Goal: Task Accomplishment & Management: Manage account settings

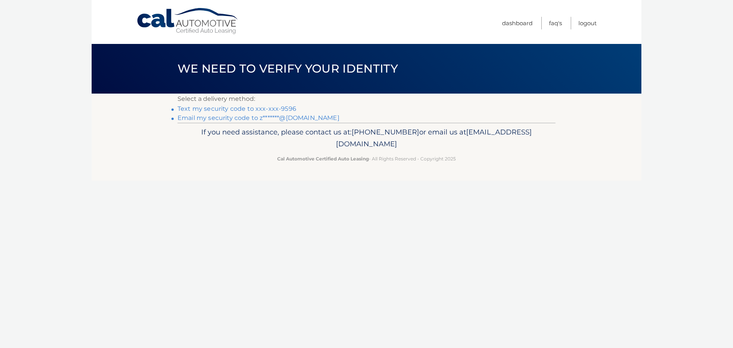
click at [248, 111] on link "Text my security code to xxx-xxx-9596" at bounding box center [236, 108] width 119 height 7
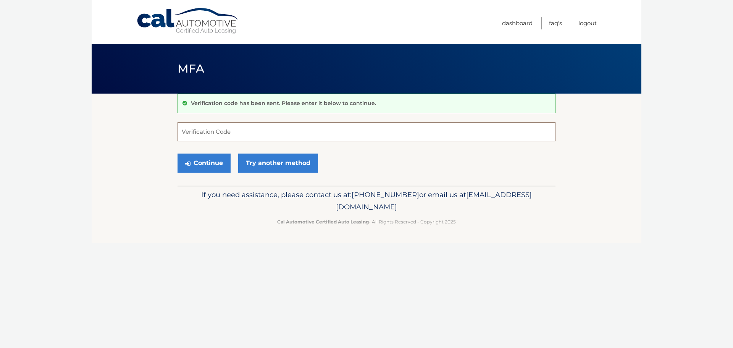
click at [267, 138] on input "Verification Code" at bounding box center [366, 131] width 378 height 19
type input "470791"
click at [177, 153] on button "Continue" at bounding box center [203, 162] width 53 height 19
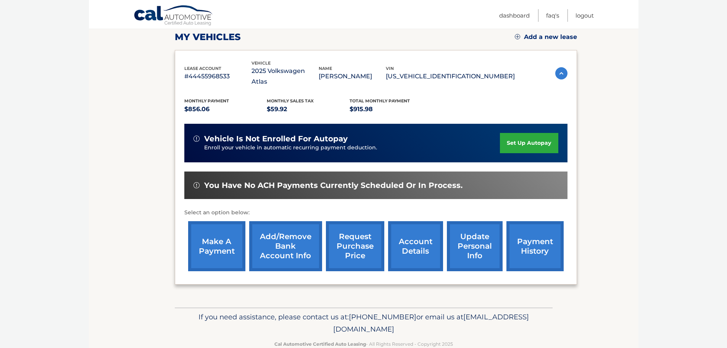
scroll to position [114, 0]
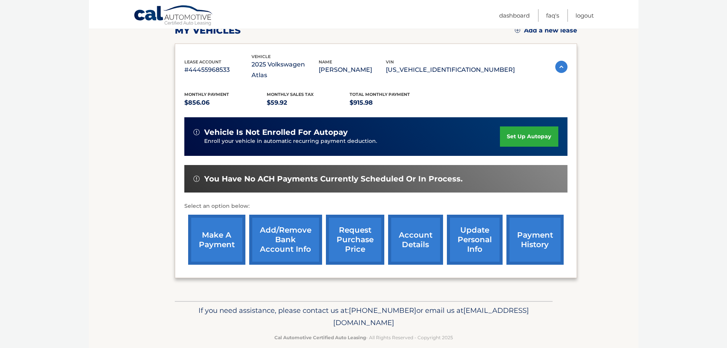
click at [298, 92] on span "Monthly sales Tax" at bounding box center [290, 94] width 47 height 5
click at [463, 91] on div "Monthly Payment $856.06 Monthly sales Tax $59.92 Total Monthly Payment $915.98" at bounding box center [349, 99] width 330 height 17
click at [213, 226] on link "make a payment" at bounding box center [216, 239] width 57 height 50
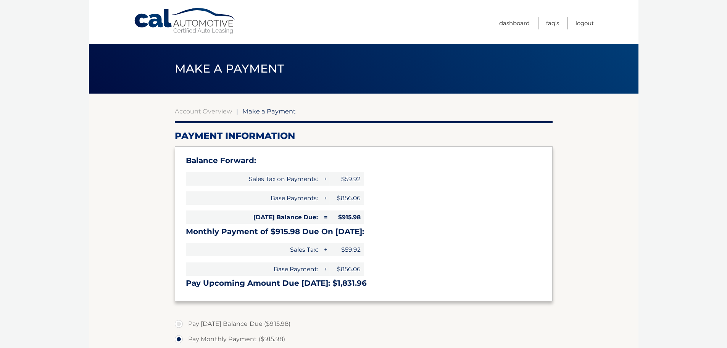
select select "MDc2NTMxZDItZmQ2NC00Y2JmLWJhOTAtYmNlZjZjZmIwODE2"
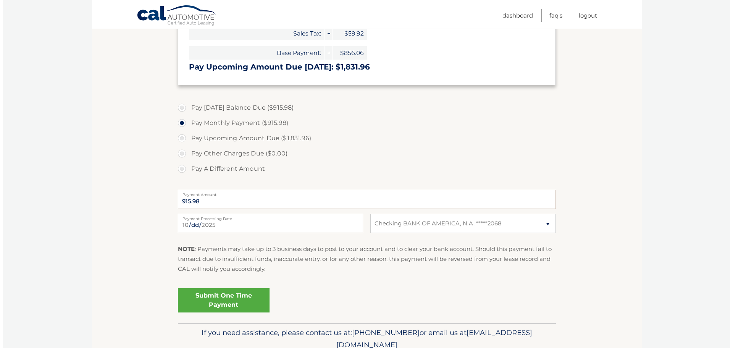
scroll to position [229, 0]
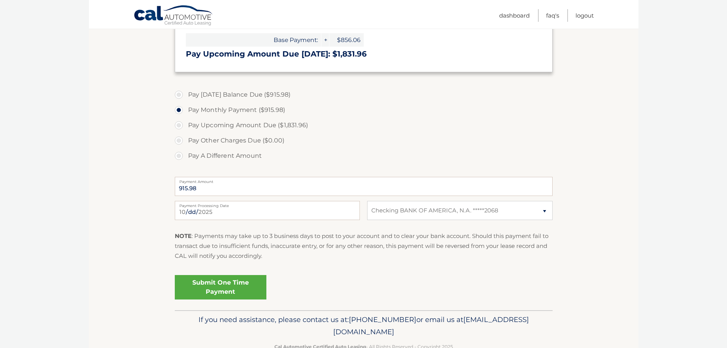
click at [221, 280] on link "Submit One Time Payment" at bounding box center [221, 287] width 92 height 24
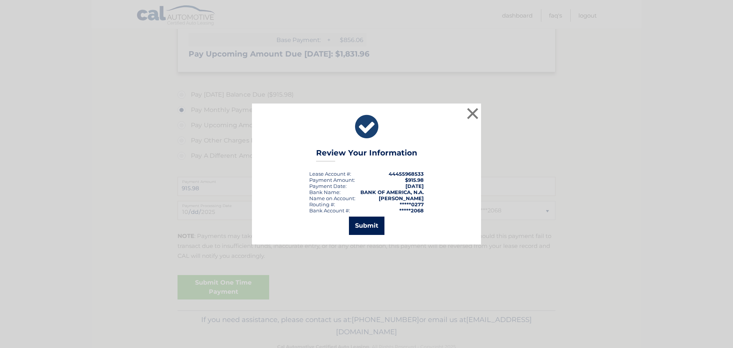
click at [368, 223] on button "Submit" at bounding box center [366, 225] width 35 height 18
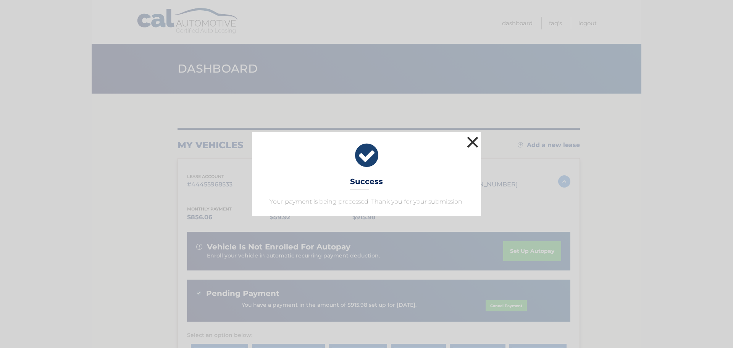
click at [469, 144] on button "×" at bounding box center [472, 141] width 15 height 15
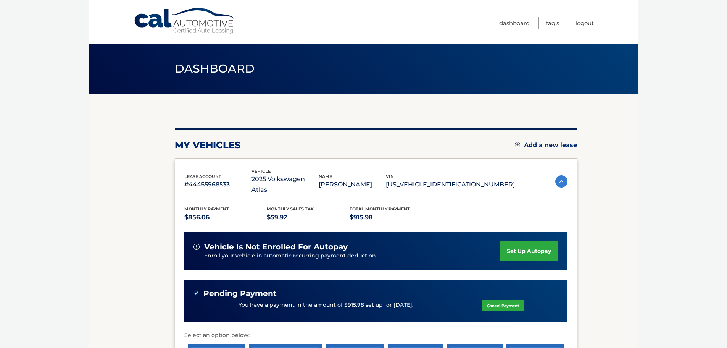
click at [510, 247] on link "set up autopay" at bounding box center [529, 251] width 58 height 20
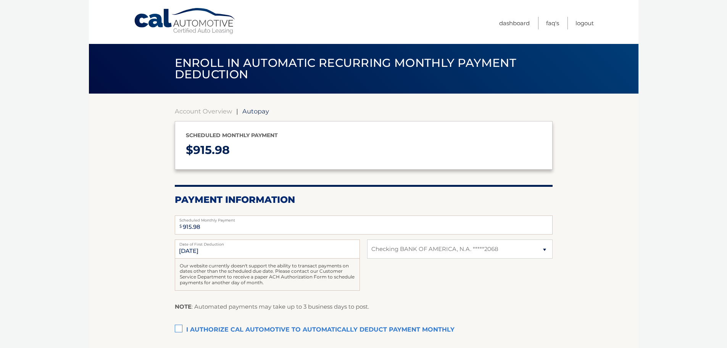
select select "MDc2NTMxZDItZmQ2NC00Y2JmLWJhOTAtYmNlZjZjZmIwODE2"
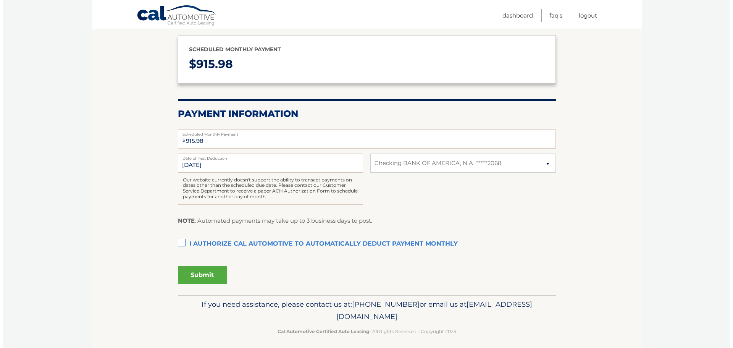
scroll to position [91, 0]
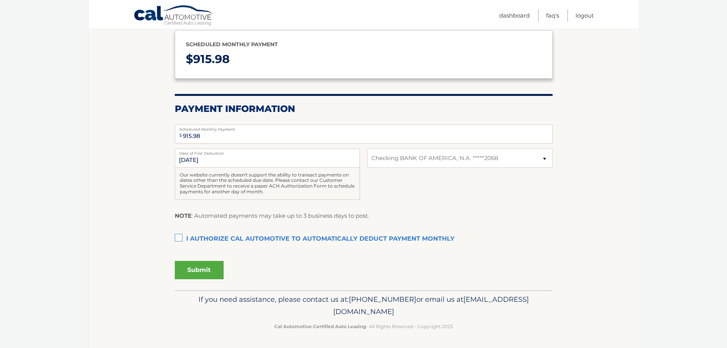
click at [176, 238] on label "I authorize cal automotive to automatically deduct payment monthly This checkbo…" at bounding box center [364, 238] width 378 height 15
click at [0, 0] on input "I authorize cal automotive to automatically deduct payment monthly This checkbo…" at bounding box center [0, 0] width 0 height 0
click at [198, 273] on button "Submit" at bounding box center [199, 270] width 49 height 18
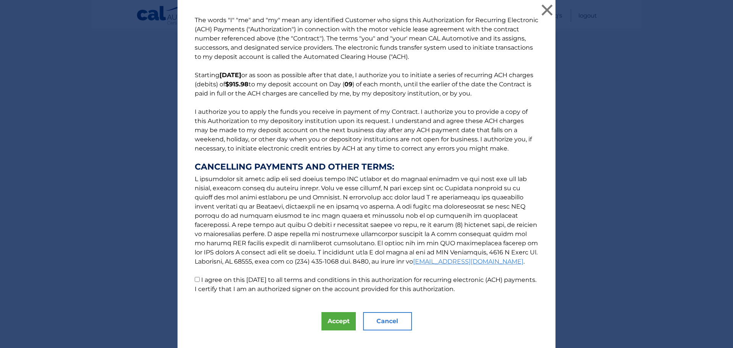
click at [239, 281] on label "I agree on this 10/11/2025 to all terms and conditions in this authorization fo…" at bounding box center [365, 284] width 341 height 16
click at [200, 281] on input "I agree on this 10/11/2025 to all terms and conditions in this authorization fo…" at bounding box center [197, 279] width 5 height 5
checkbox input "true"
click at [340, 327] on button "Accept" at bounding box center [338, 321] width 34 height 18
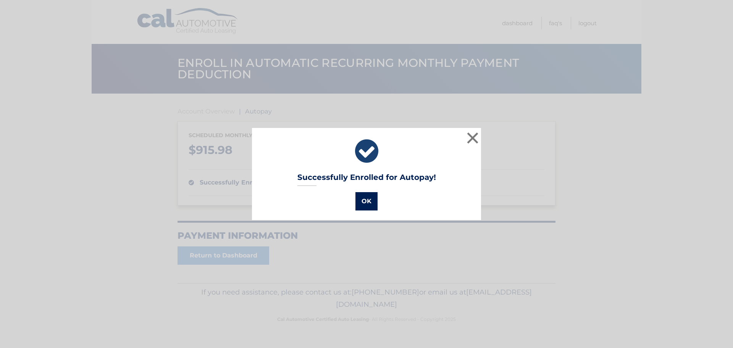
click at [360, 196] on button "OK" at bounding box center [366, 201] width 22 height 18
